Goal: Check status: Check status

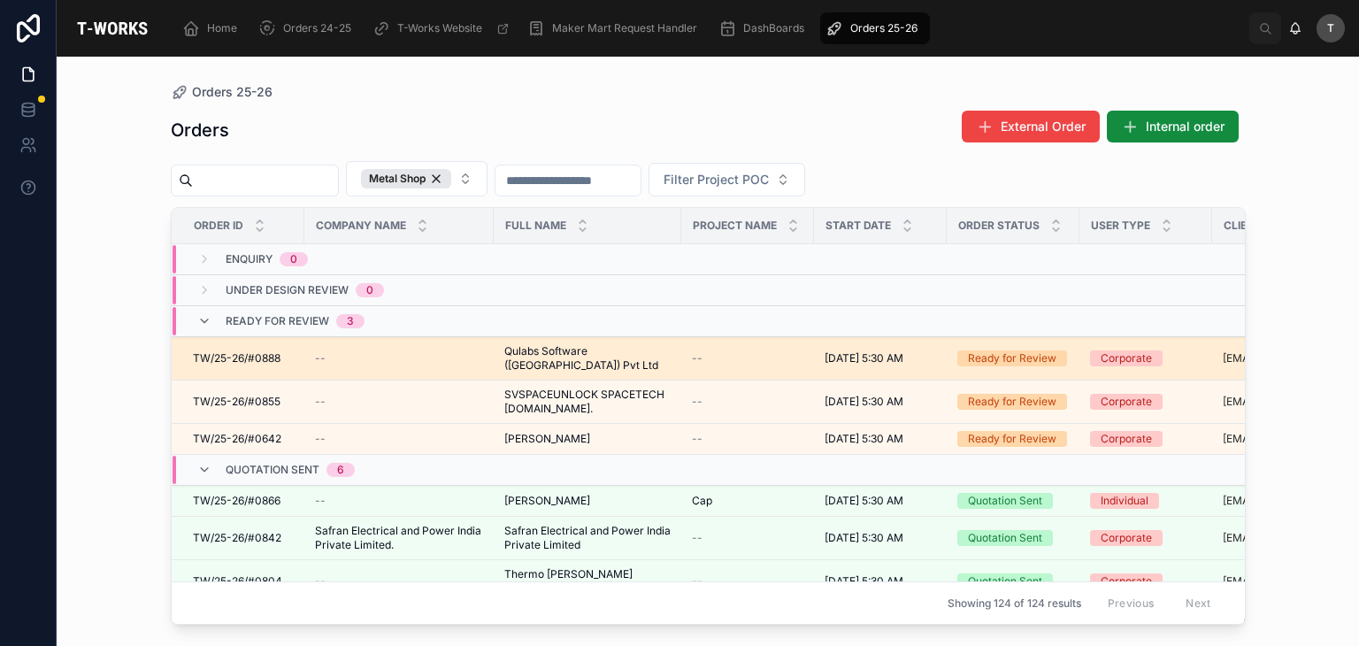
scroll to position [379, 0]
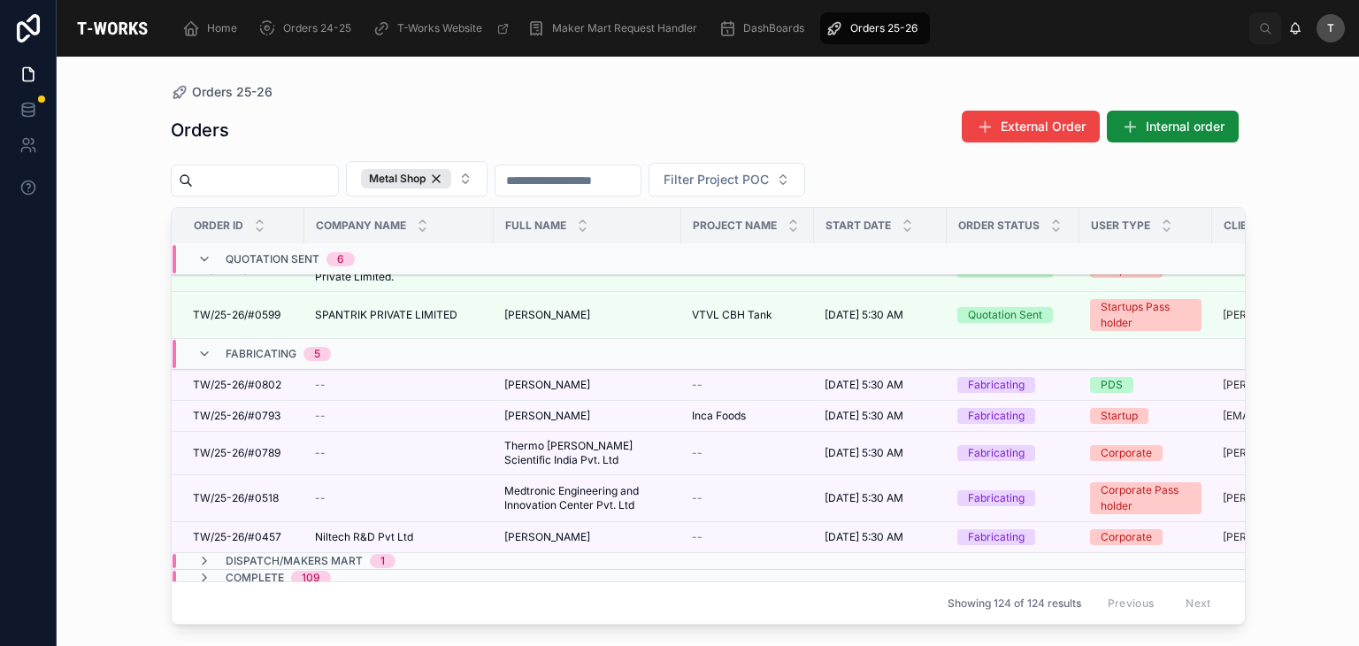
click at [302, 571] on div "109" at bounding box center [311, 578] width 19 height 14
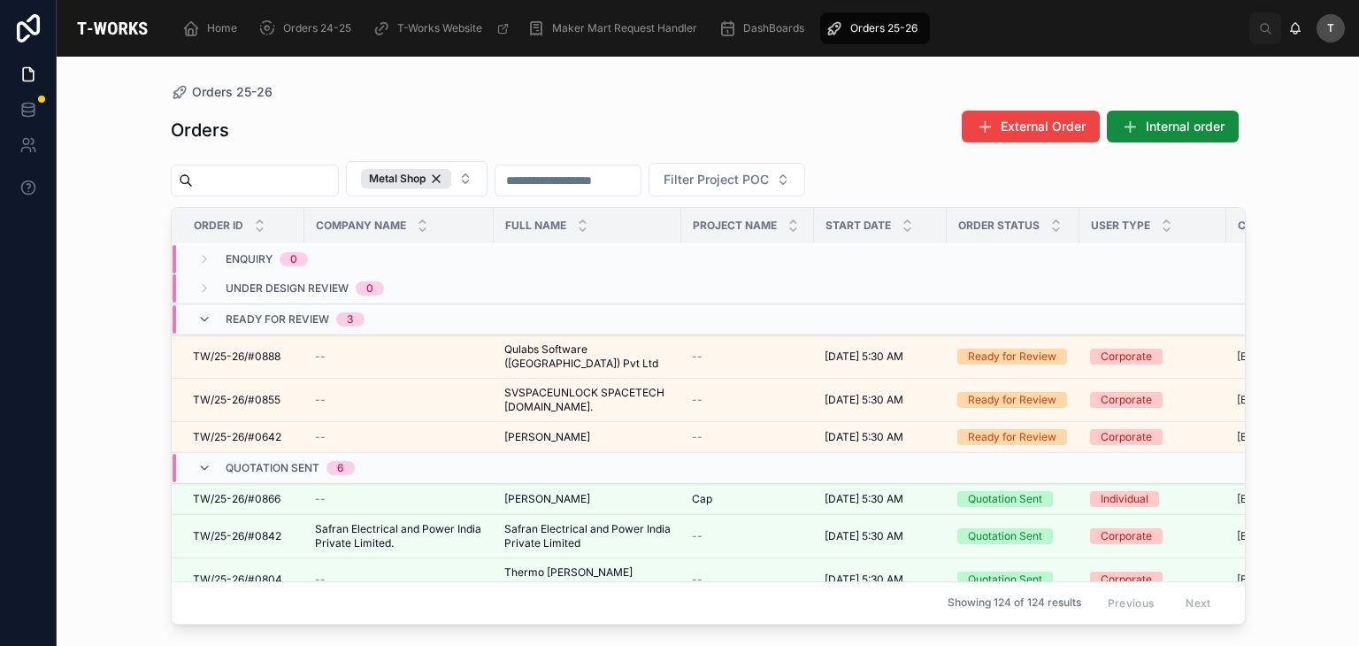
scroll to position [0, 0]
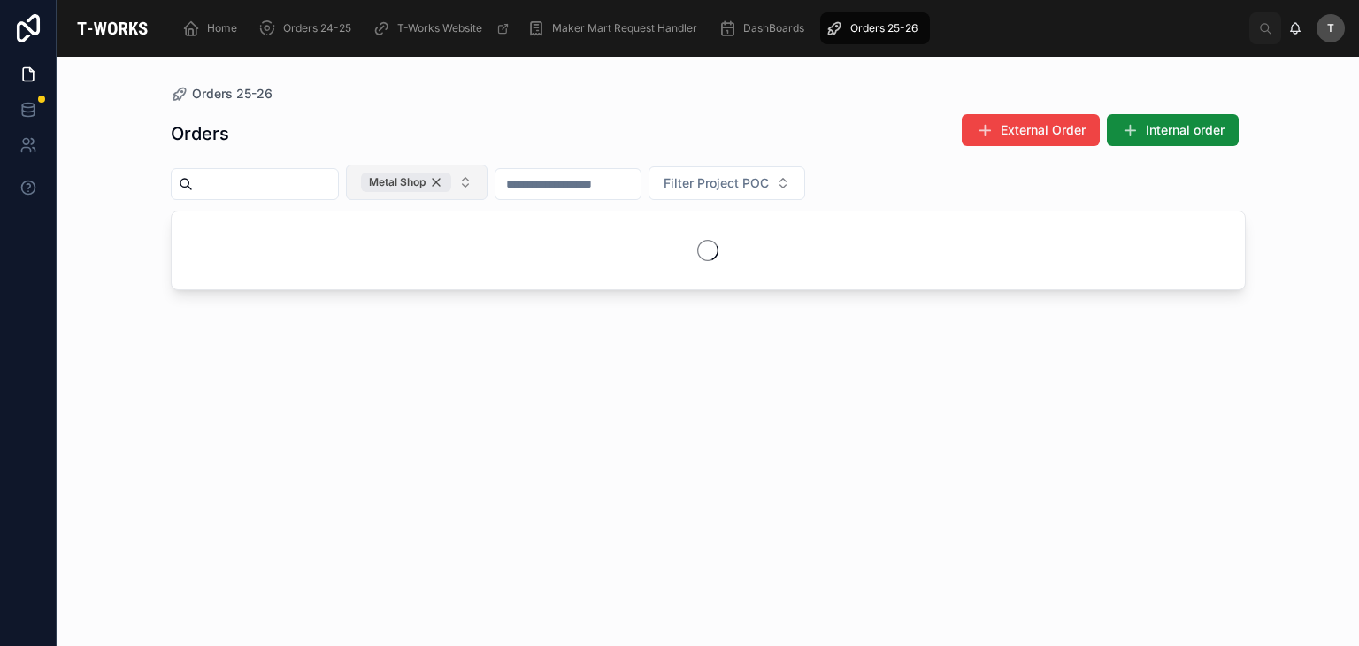
click at [451, 185] on div "Metal Shop" at bounding box center [406, 181] width 90 height 19
click at [456, 185] on span "Filter Capability" at bounding box center [408, 181] width 95 height 18
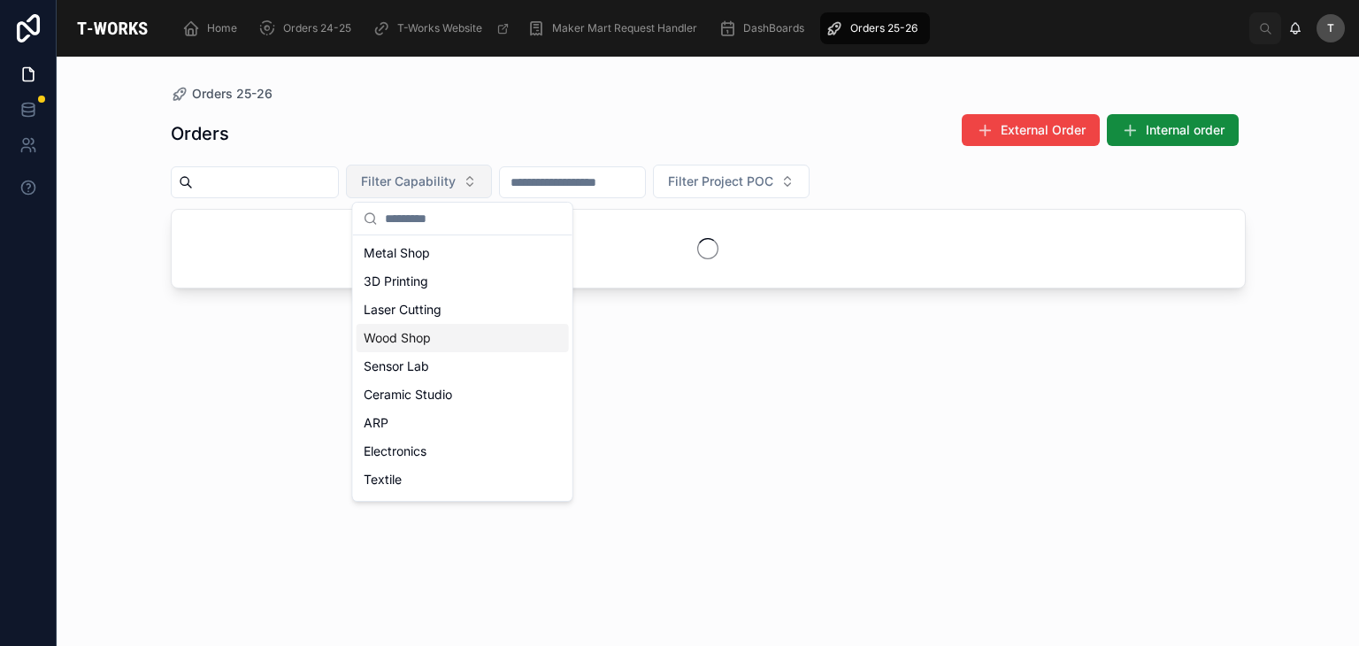
click at [389, 341] on div "Wood Shop" at bounding box center [462, 338] width 212 height 28
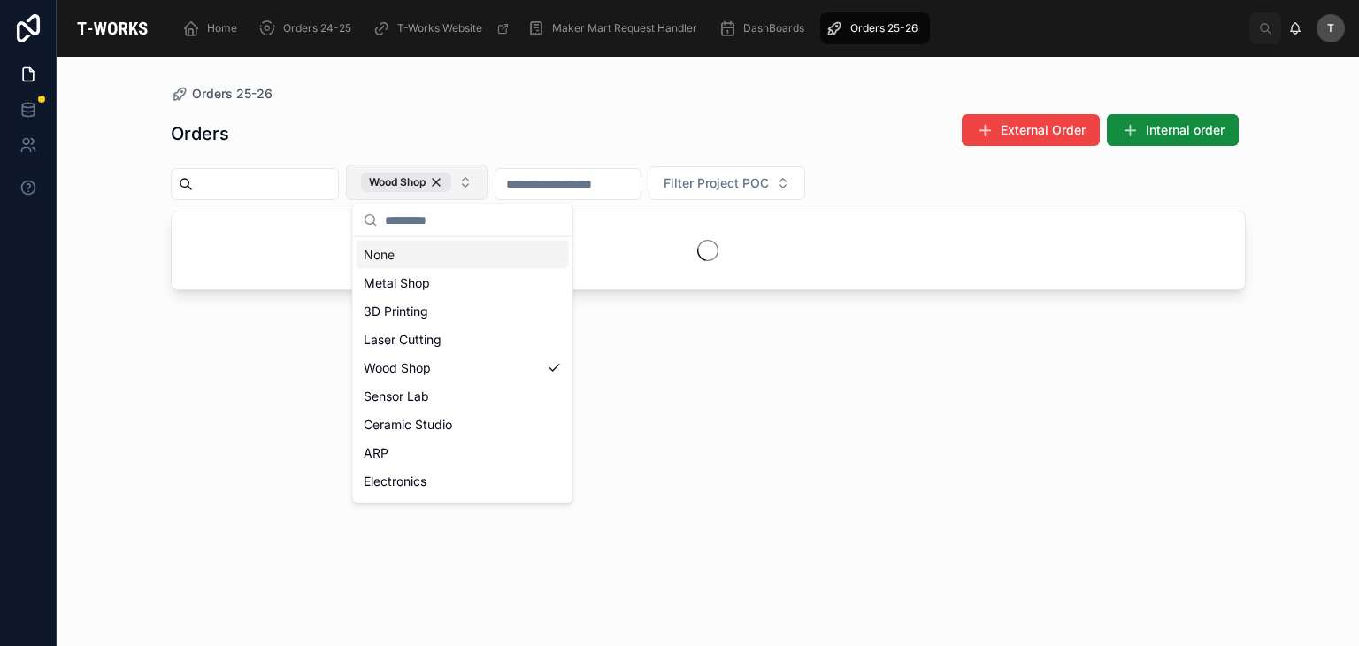
click at [413, 126] on div "Orders External Order Internal order" at bounding box center [708, 133] width 1075 height 41
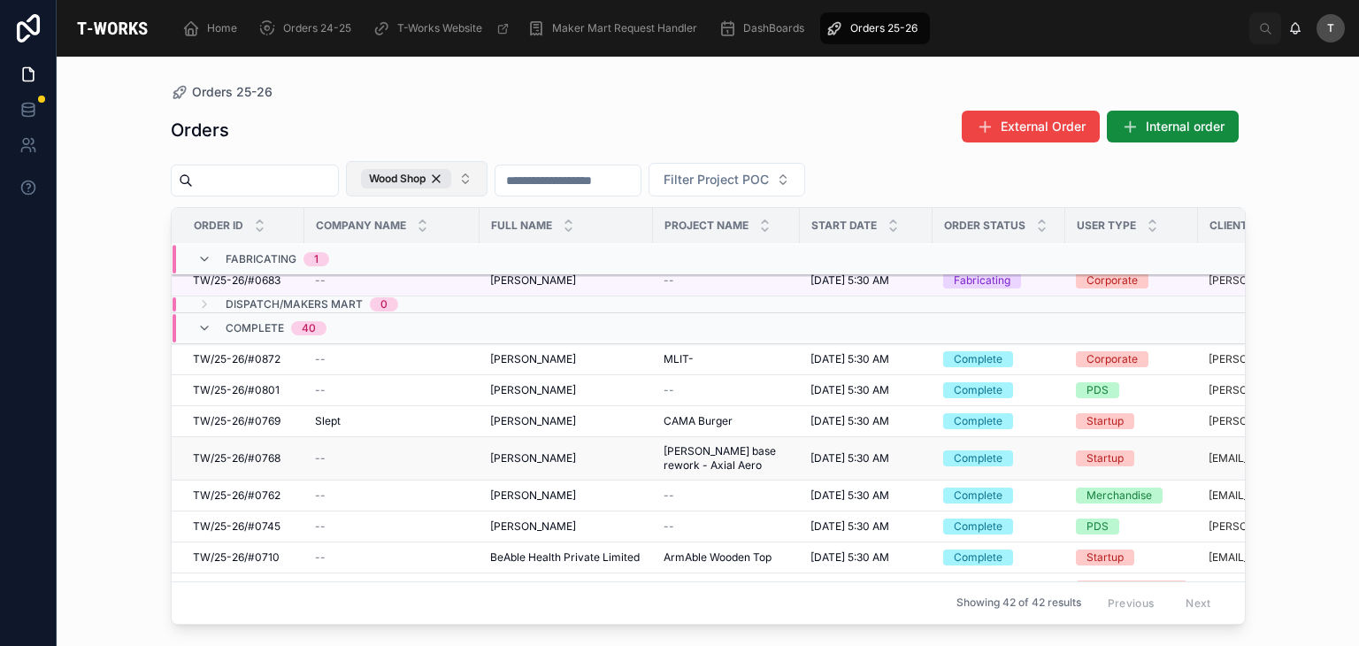
scroll to position [88, 0]
